Goal: Transaction & Acquisition: Purchase product/service

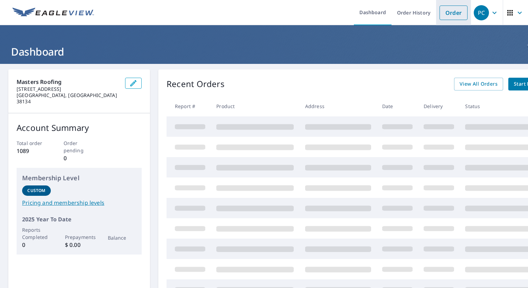
click at [445, 9] on link "Order" at bounding box center [453, 13] width 28 height 15
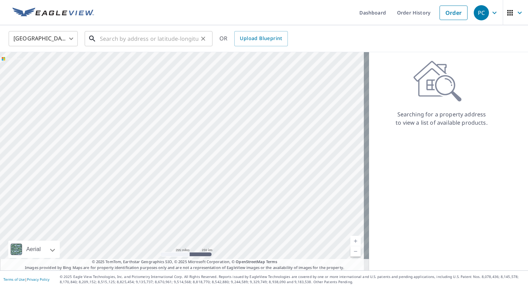
click at [124, 34] on input "text" at bounding box center [149, 38] width 98 height 19
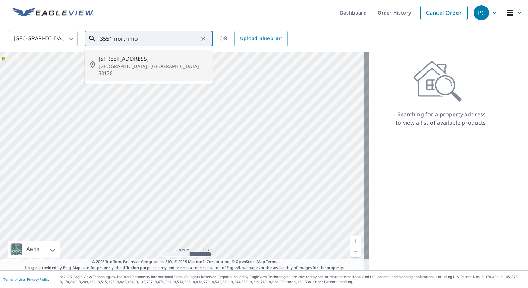
click at [122, 57] on span "[STREET_ADDRESS]" at bounding box center [152, 59] width 108 height 8
type input "[STREET_ADDRESS]"
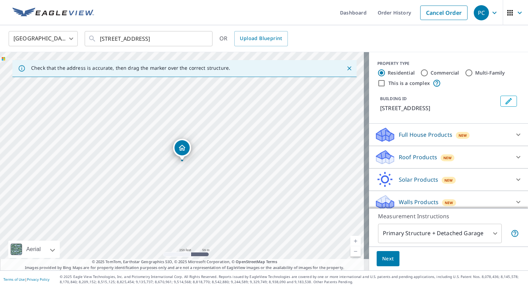
click at [514, 161] on icon at bounding box center [518, 157] width 8 height 8
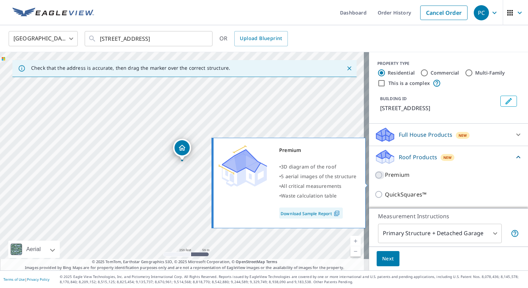
click at [375, 179] on input "Premium" at bounding box center [380, 175] width 10 height 8
checkbox input "true"
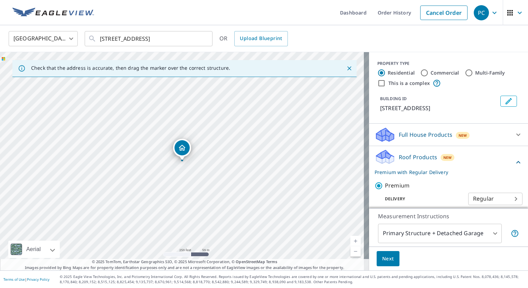
click at [387, 258] on span "Next" at bounding box center [388, 259] width 12 height 9
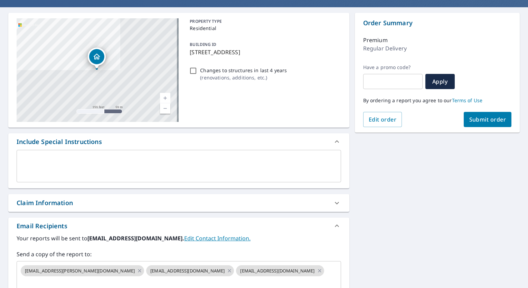
scroll to position [69, 0]
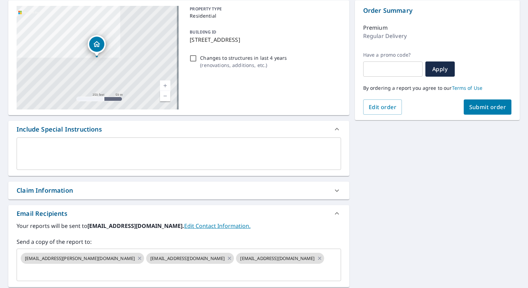
drag, startPoint x: 333, startPoint y: 188, endPoint x: 321, endPoint y: 187, distance: 12.5
click at [333, 188] on icon at bounding box center [337, 191] width 8 height 8
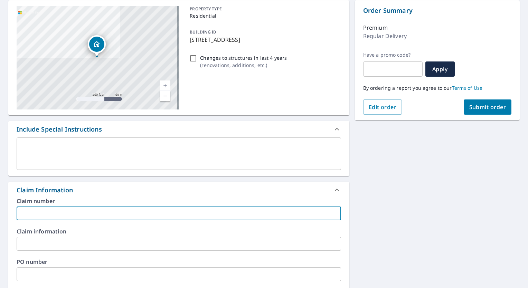
click at [42, 214] on input "text" at bounding box center [179, 214] width 324 height 14
type input "[PERSON_NAME] - PC"
click at [333, 189] on icon at bounding box center [337, 190] width 8 height 8
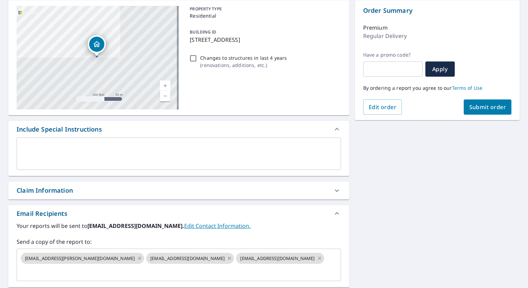
click at [499, 104] on span "Submit order" at bounding box center [487, 107] width 37 height 8
